Goal: Task Accomplishment & Management: Use online tool/utility

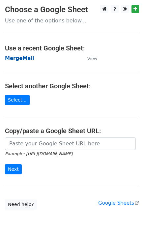
click at [11, 57] on strong "MergeMail" at bounding box center [19, 58] width 29 height 6
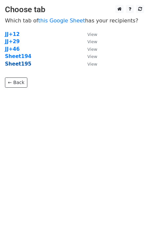
click at [20, 66] on strong "Sheet195" at bounding box center [18, 64] width 26 height 6
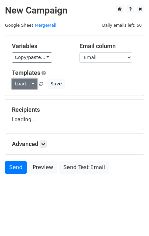
click at [23, 85] on link "Load..." at bounding box center [24, 84] width 25 height 10
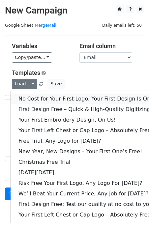
click at [31, 96] on link "No Cost for Your First Logo, Your First Design Is On Us!" at bounding box center [90, 99] width 158 height 11
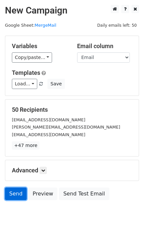
click at [10, 189] on link "Send" at bounding box center [16, 194] width 22 height 13
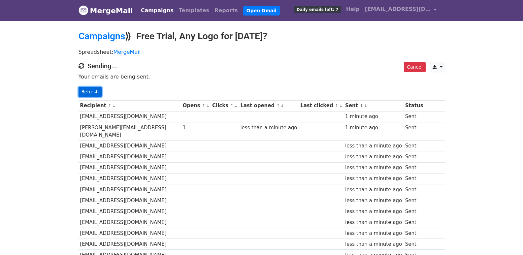
click at [89, 88] on link "Refresh" at bounding box center [90, 92] width 23 height 10
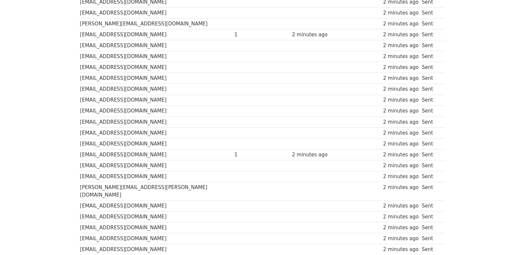
scroll to position [459, 0]
